Goal: Feedback & Contribution: Contribute content

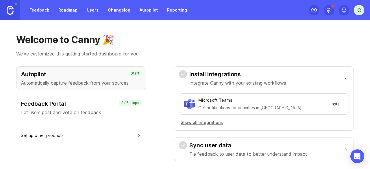
click at [40, 10] on link "Feedback" at bounding box center [39, 10] width 27 height 10
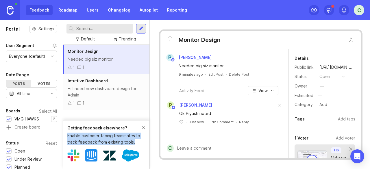
click at [141, 125] on div "Getting feedback elsewhere? Enable customer-facing teammates to track feedback …" at bounding box center [106, 135] width 78 height 21
click at [141, 125] on div "Getting feedback elsewhere?" at bounding box center [104, 128] width 74 height 6
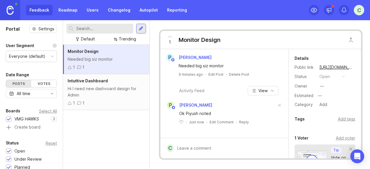
scroll to position [95, 0]
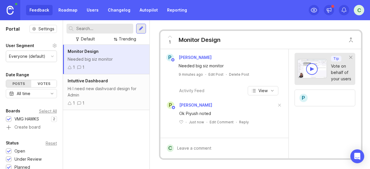
click at [67, 11] on link "Roadmap" at bounding box center [68, 10] width 26 height 10
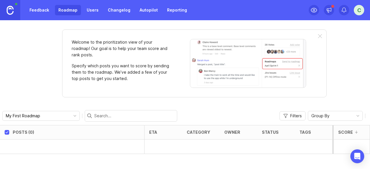
click at [70, 114] on icon "toggle icon" at bounding box center [74, 116] width 9 height 5
click at [38, 88] on div "Welcome to the prioritization view of your roadmap! Our goal is to help your te…" at bounding box center [185, 94] width 370 height 149
click at [50, 8] on link "Feedback" at bounding box center [39, 10] width 27 height 10
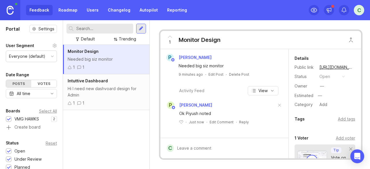
click at [141, 25] on div at bounding box center [141, 29] width 10 height 10
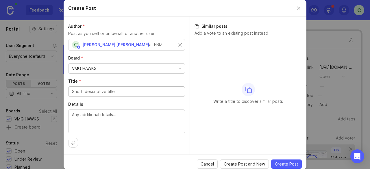
click at [110, 88] on input "Title *" at bounding box center [126, 91] width 109 height 6
type input "Issues with Office Internet"
click at [88, 114] on textarea "Details" at bounding box center [126, 121] width 109 height 19
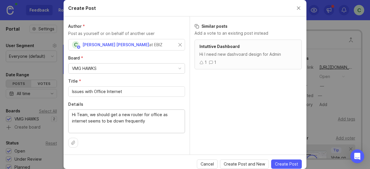
type textarea "Hi Team, we should get a new router for office as internet seems to be down fre…"
click at [292, 165] on span "Create Post" at bounding box center [286, 164] width 23 height 6
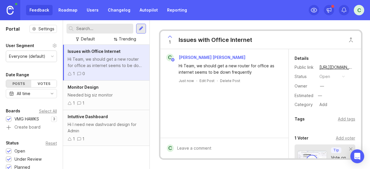
click at [99, 96] on div "Needed big siz monitor" at bounding box center [106, 95] width 77 height 6
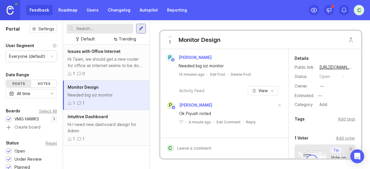
click at [340, 118] on div "Add tags" at bounding box center [346, 119] width 17 height 6
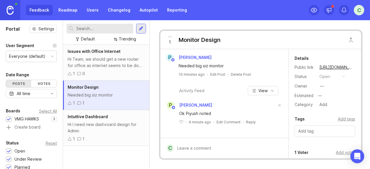
click at [333, 131] on input "text" at bounding box center [324, 131] width 53 height 6
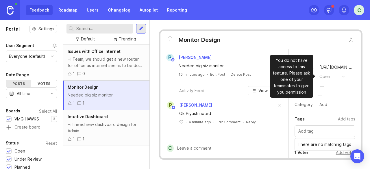
click at [330, 78] on button "open" at bounding box center [332, 77] width 29 height 8
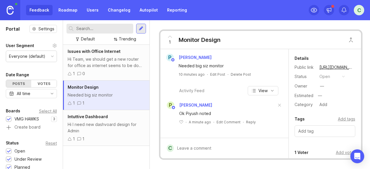
drag, startPoint x: 306, startPoint y: 127, endPoint x: 313, endPoint y: 132, distance: 8.6
click at [307, 127] on div at bounding box center [325, 132] width 61 height 12
click at [345, 118] on div "Add tags" at bounding box center [346, 119] width 17 height 6
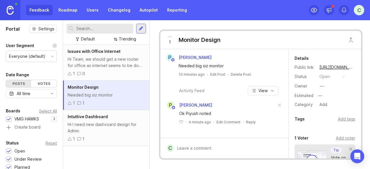
click at [342, 119] on div "Add tags" at bounding box center [346, 119] width 17 height 6
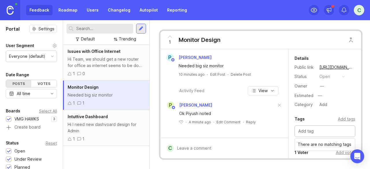
click at [327, 130] on input "text" at bounding box center [324, 131] width 53 height 6
type input "S"
type input "Performance"
click at [339, 117] on div "Add tags" at bounding box center [346, 119] width 17 height 6
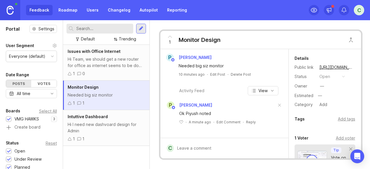
click at [107, 151] on div "Issues with Office Internet Hi Team, we should get a new router for office as i…" at bounding box center [106, 107] width 86 height 124
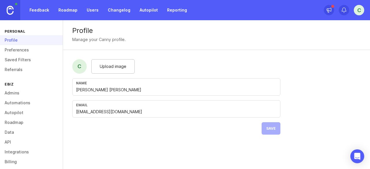
click at [35, 10] on link "Feedback" at bounding box center [39, 10] width 27 height 10
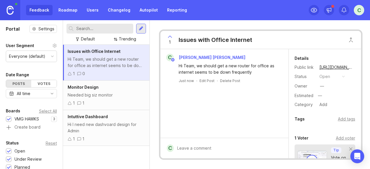
click at [102, 97] on div "Needed big siz monitor" at bounding box center [106, 95] width 77 height 6
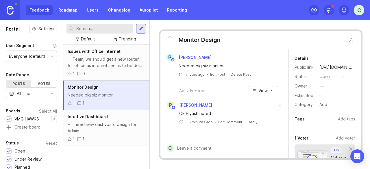
click at [96, 120] on div "Intuttive Dashboard Hi I need new dashvoard design for Admin 1 1" at bounding box center [106, 128] width 86 height 36
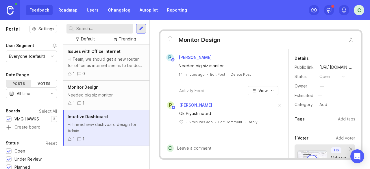
click at [13, 27] on h1 "Portal" at bounding box center [13, 28] width 14 height 7
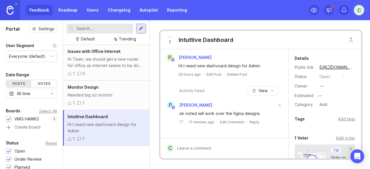
click at [7, 9] on img at bounding box center [10, 10] width 7 height 9
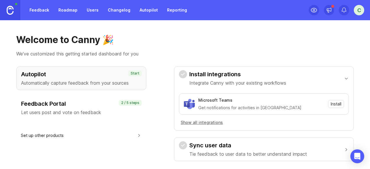
scroll to position [36, 0]
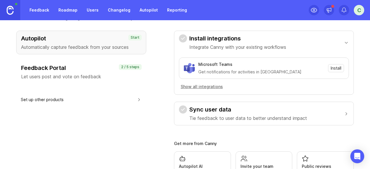
click at [358, 7] on div "C" at bounding box center [359, 10] width 10 height 10
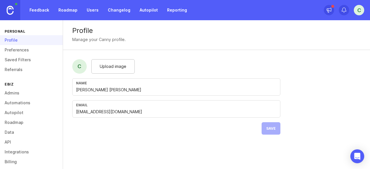
click at [91, 12] on link "Users" at bounding box center [92, 10] width 19 height 10
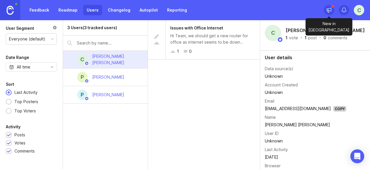
click at [327, 8] on icon at bounding box center [329, 10] width 6 height 6
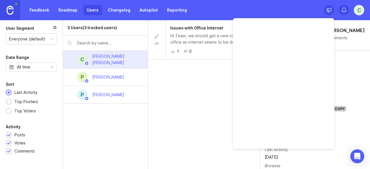
click at [107, 77] on div "[PERSON_NAME]" at bounding box center [108, 77] width 32 height 6
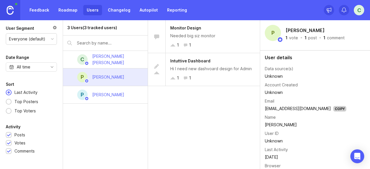
click at [122, 12] on link "Changelog" at bounding box center [118, 10] width 29 height 10
click at [141, 12] on link "Autopilot" at bounding box center [148, 10] width 25 height 10
click at [175, 12] on link "Reporting" at bounding box center [177, 10] width 27 height 10
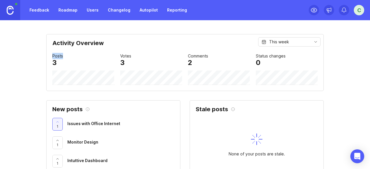
drag, startPoint x: 51, startPoint y: 56, endPoint x: 62, endPoint y: 56, distance: 11.9
click at [62, 56] on div "Posts 3" at bounding box center [83, 59] width 62 height 13
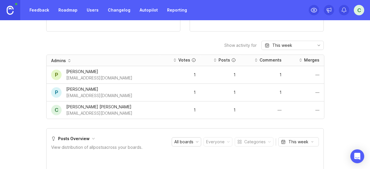
scroll to position [145, 0]
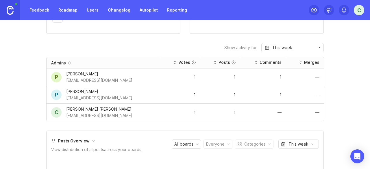
click at [307, 48] on div "This week" at bounding box center [292, 47] width 62 height 9
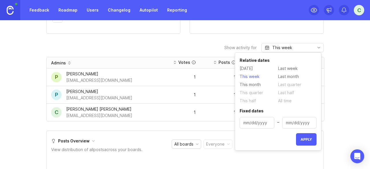
click at [365, 75] on div "Activity Overview This week Posts 3 Votes 3 Comments 2 Status changes 0 New pos…" at bounding box center [185, 163] width 370 height 548
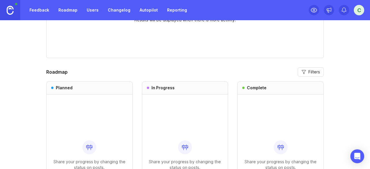
scroll to position [361, 0]
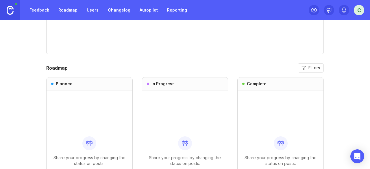
drag, startPoint x: 58, startPoint y: 106, endPoint x: 100, endPoint y: 103, distance: 42.6
click at [99, 103] on div "Share your progress by changing the status on posts." at bounding box center [89, 152] width 77 height 122
drag, startPoint x: 170, startPoint y: 112, endPoint x: 144, endPoint y: 139, distance: 37.0
click at [183, 114] on div "Share your progress by changing the status on posts." at bounding box center [185, 152] width 77 height 122
drag, startPoint x: 87, startPoint y: 148, endPoint x: 95, endPoint y: 146, distance: 7.5
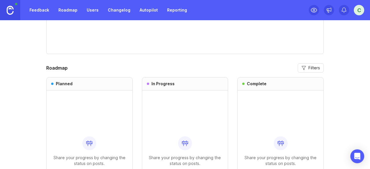
click at [98, 148] on div "Share your progress by changing the status on posts." at bounding box center [89, 152] width 77 height 122
drag, startPoint x: 180, startPoint y: 145, endPoint x: 257, endPoint y: 146, distance: 77.2
click at [213, 145] on div "Share your progress by changing the status on posts." at bounding box center [185, 152] width 77 height 122
drag, startPoint x: 266, startPoint y: 146, endPoint x: 315, endPoint y: 144, distance: 48.6
click at [315, 145] on div "Share your progress by changing the status on posts." at bounding box center [280, 152] width 77 height 122
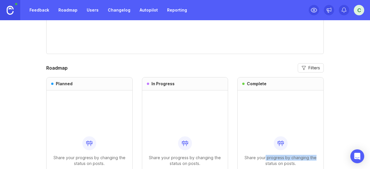
click at [319, 67] on button "Filters" at bounding box center [311, 67] width 26 height 9
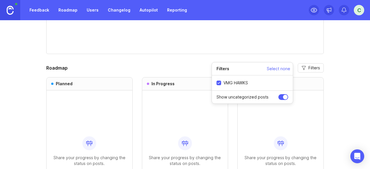
click at [321, 96] on div "Share your progress by changing the status on posts." at bounding box center [281, 152] width 86 height 122
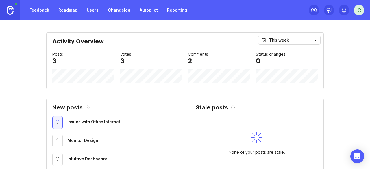
scroll to position [0, 0]
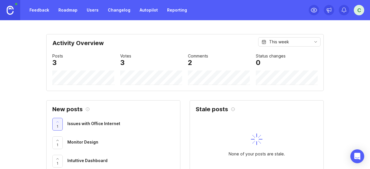
click at [42, 7] on link "Feedback" at bounding box center [39, 10] width 27 height 10
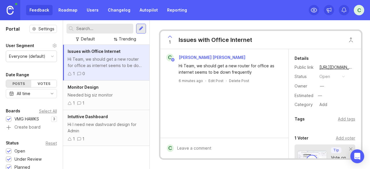
click at [64, 12] on link "Roadmap" at bounding box center [68, 10] width 26 height 10
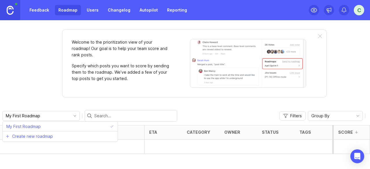
click at [35, 116] on input "My First Roadmap" at bounding box center [38, 116] width 64 height 6
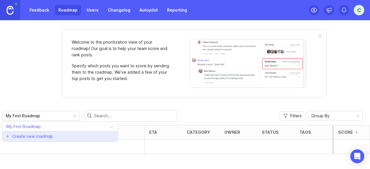
click at [33, 136] on span "Create new roadmap" at bounding box center [32, 137] width 41 height 6
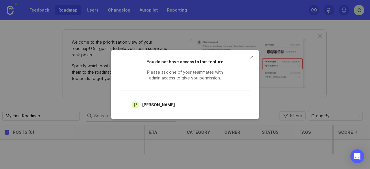
click at [145, 108] on div "P [PERSON_NAME]" at bounding box center [153, 105] width 43 height 8
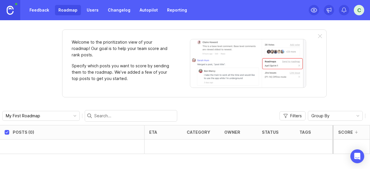
scroll to position [1, 0]
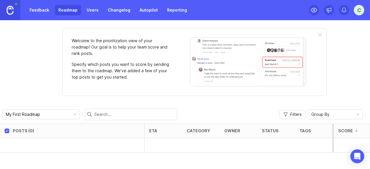
click at [327, 119] on div "My First Roadmap Filters Group By" at bounding box center [185, 114] width 370 height 19
